Goal: Find specific page/section: Find specific page/section

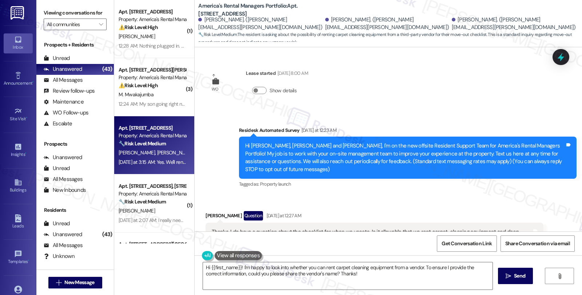
click at [69, 84] on div "All Messages" at bounding box center [63, 80] width 39 height 8
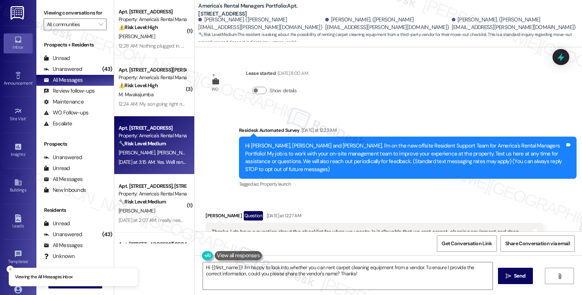
scroll to position [97, 0]
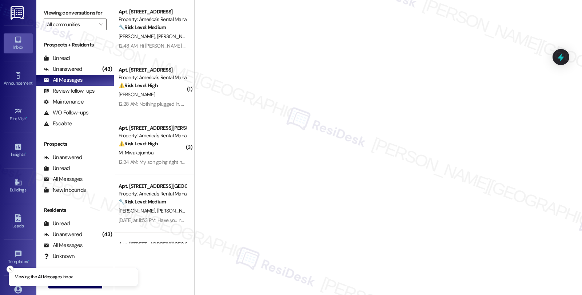
click at [154, 39] on div "[PERSON_NAME] [PERSON_NAME]" at bounding box center [152, 36] width 69 height 9
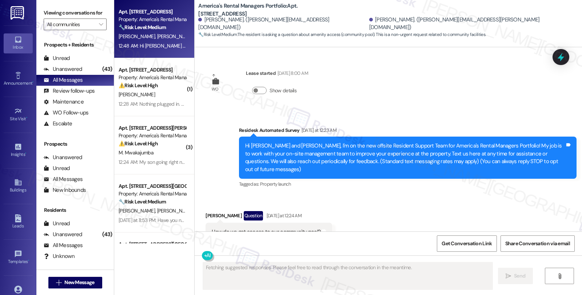
scroll to position [18, 0]
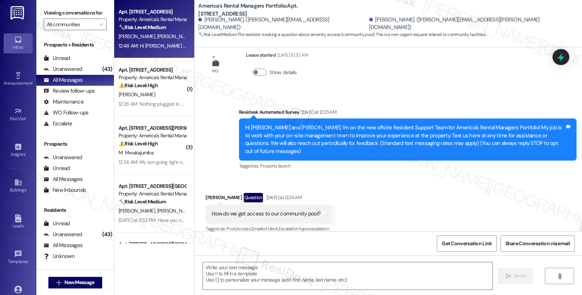
click at [311, 5] on b "America's Rental Managers Portfolio: Apt. [STREET_ADDRESS]" at bounding box center [270, 10] width 145 height 16
copy b "Boxwood"
click at [333, 8] on b "America's Rental Managers Portfolio: Apt. [STREET_ADDRESS]" at bounding box center [270, 10] width 145 height 16
copy b "Boxwood Bnd"
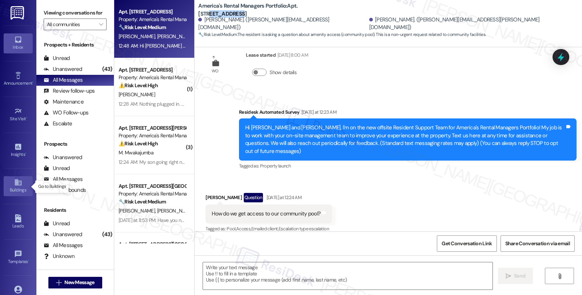
click at [19, 188] on div "Buildings" at bounding box center [18, 189] width 36 height 7
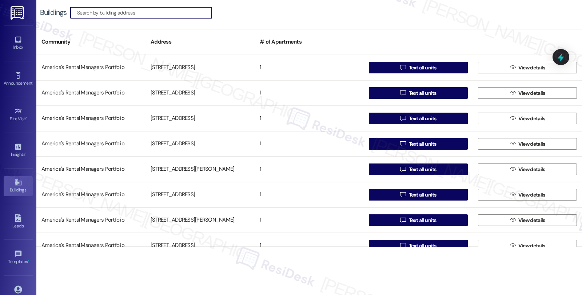
click at [125, 15] on input at bounding box center [144, 13] width 134 height 10
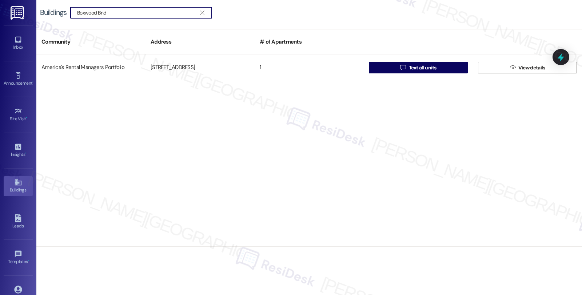
click at [77, 13] on input "Boxwood Bnd" at bounding box center [136, 13] width 119 height 10
click at [103, 13] on input "Boxwood Bnd" at bounding box center [136, 13] width 119 height 10
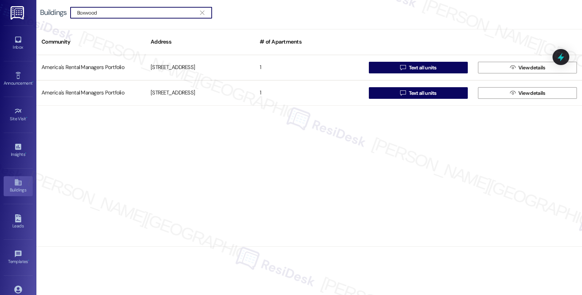
type input "Boxwood"
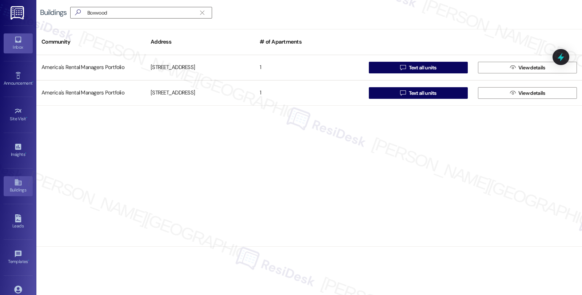
click at [21, 47] on div "Inbox" at bounding box center [18, 47] width 36 height 7
